Goal: Navigation & Orientation: Find specific page/section

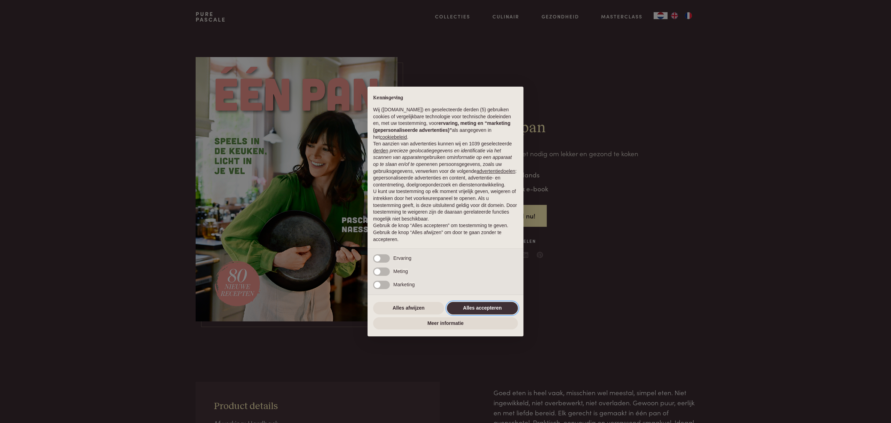
click at [488, 311] on button "Alles accepteren" at bounding box center [482, 308] width 71 height 13
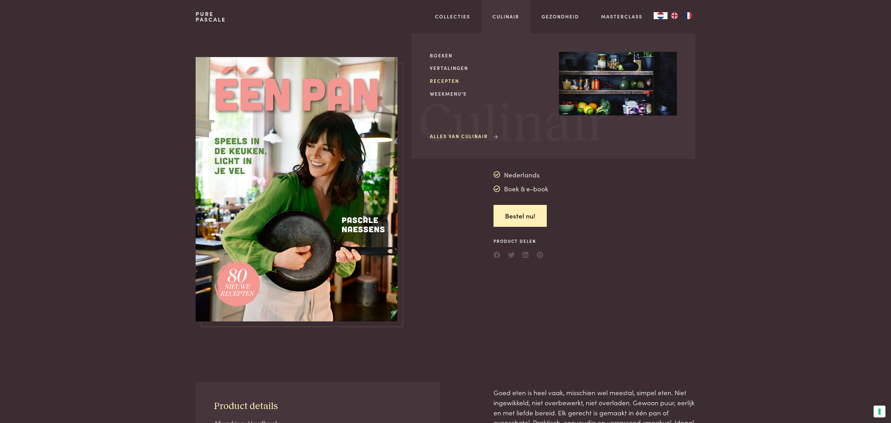
click at [443, 82] on link "Recepten" at bounding box center [489, 80] width 118 height 7
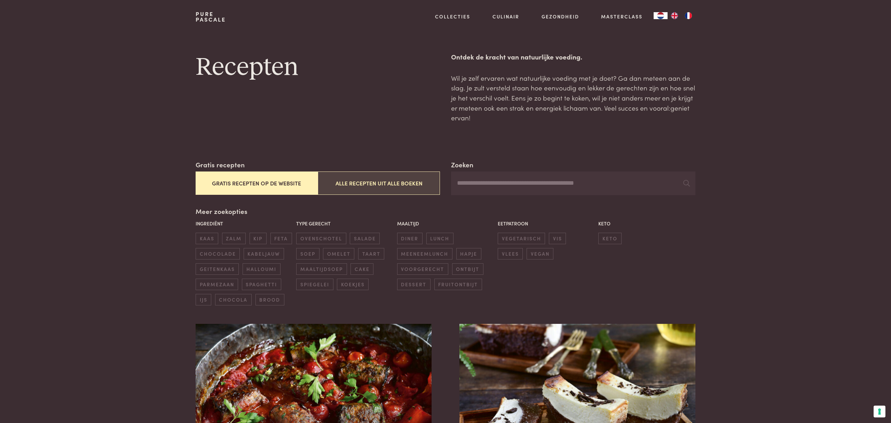
click at [386, 185] on button "Alle recepten uit alle boeken" at bounding box center [379, 183] width 122 height 23
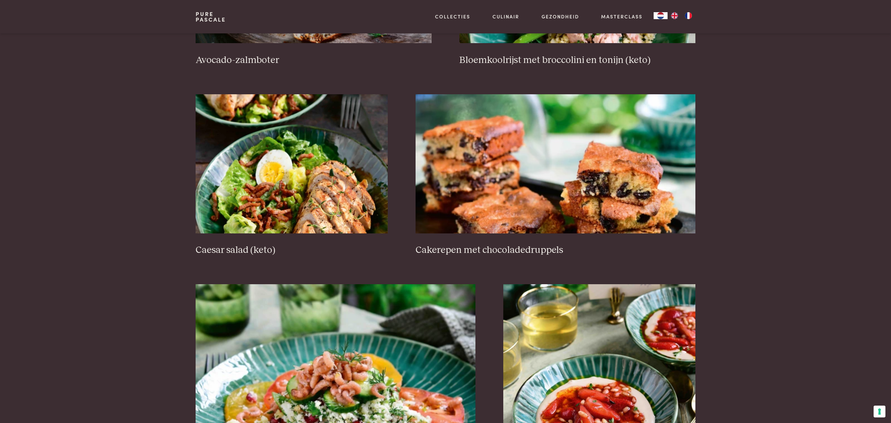
scroll to position [1051, 0]
